Goal: Find specific page/section: Find specific page/section

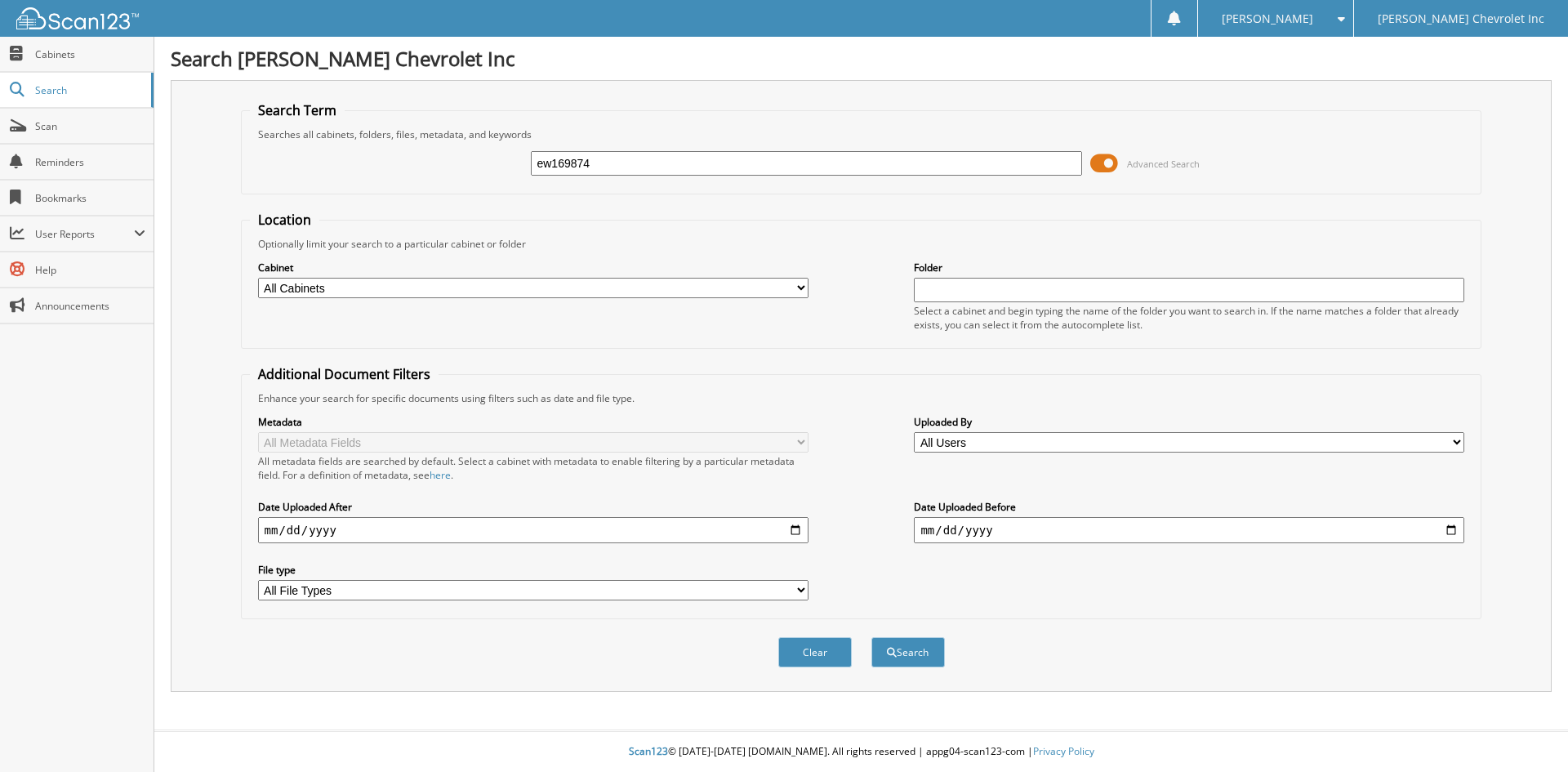
type input "ew169874"
click at [872, 638] on button "Search" at bounding box center [908, 652] width 74 height 30
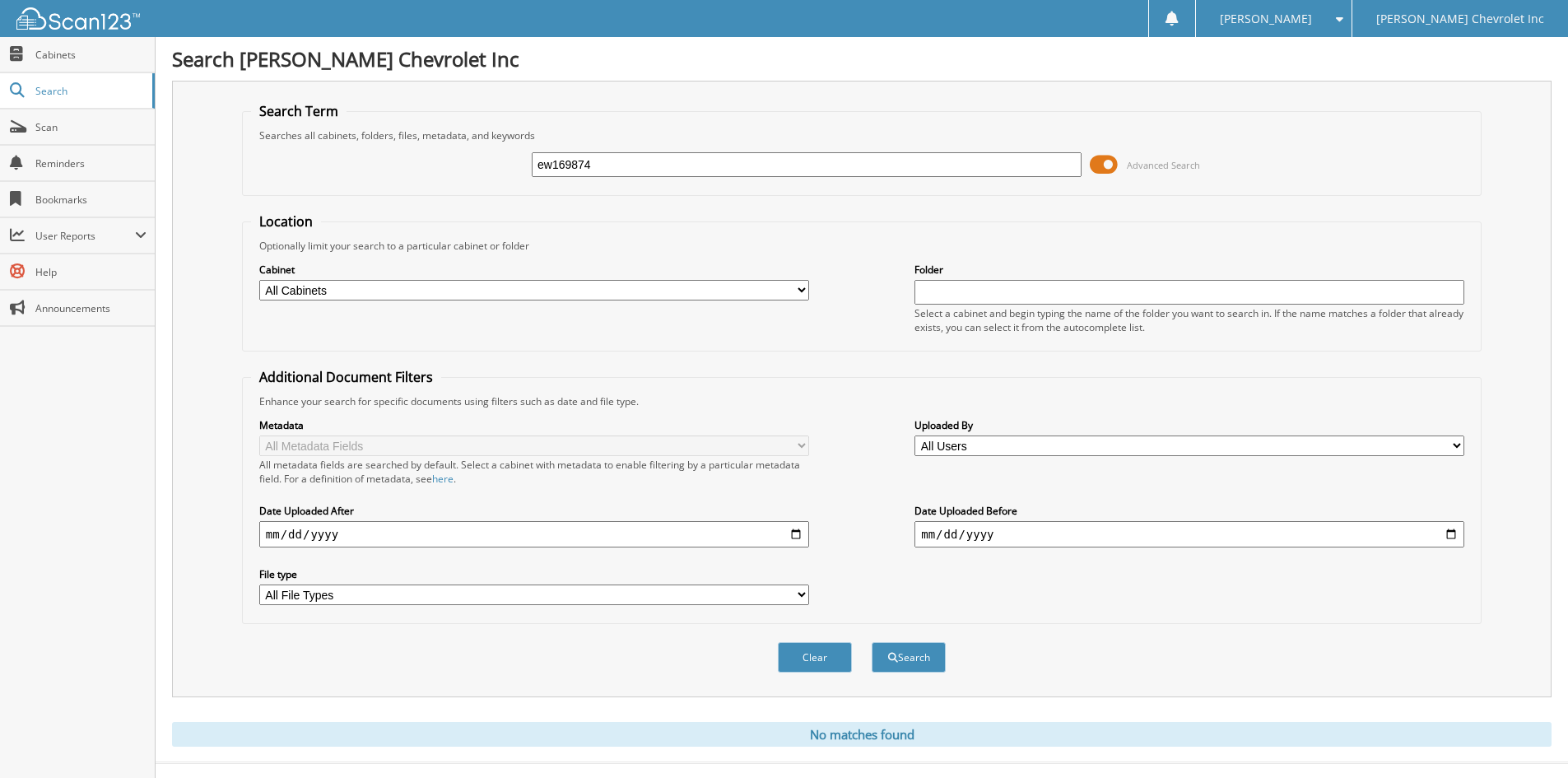
drag, startPoint x: 637, startPoint y: 169, endPoint x: 499, endPoint y: 170, distance: 138.0
click at [508, 168] on div "ew169874 Advanced Search" at bounding box center [862, 164] width 1222 height 45
click at [52, 58] on span "Cabinets" at bounding box center [90, 55] width 111 height 14
